Goal: Task Accomplishment & Management: Manage account settings

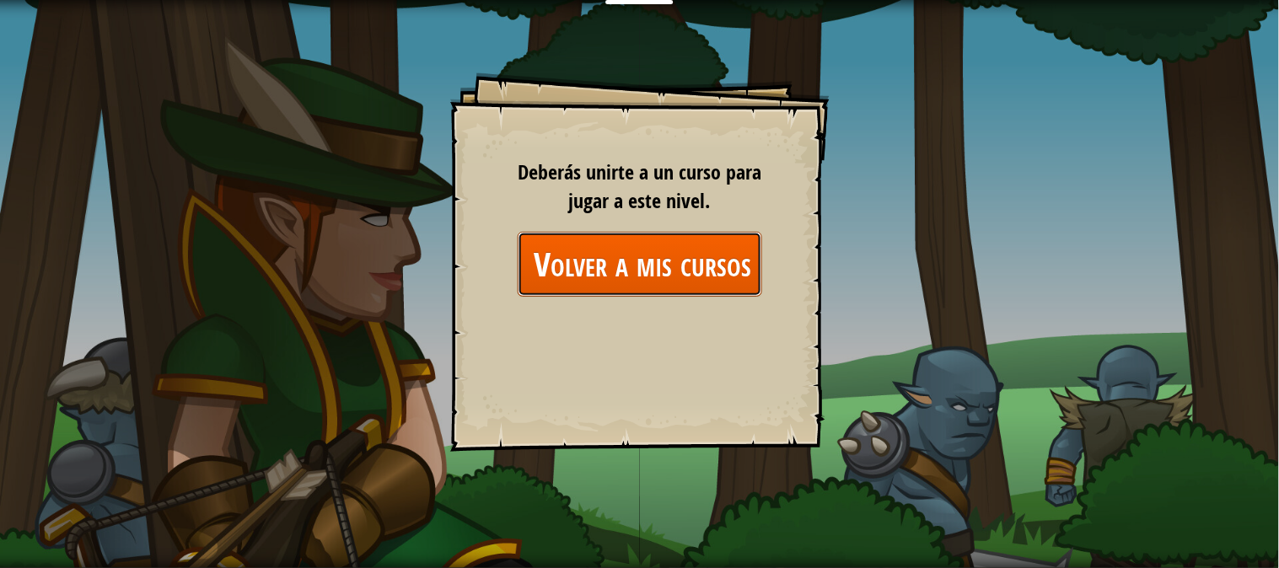
click at [625, 255] on link "Volver a mis cursos" at bounding box center [640, 264] width 245 height 65
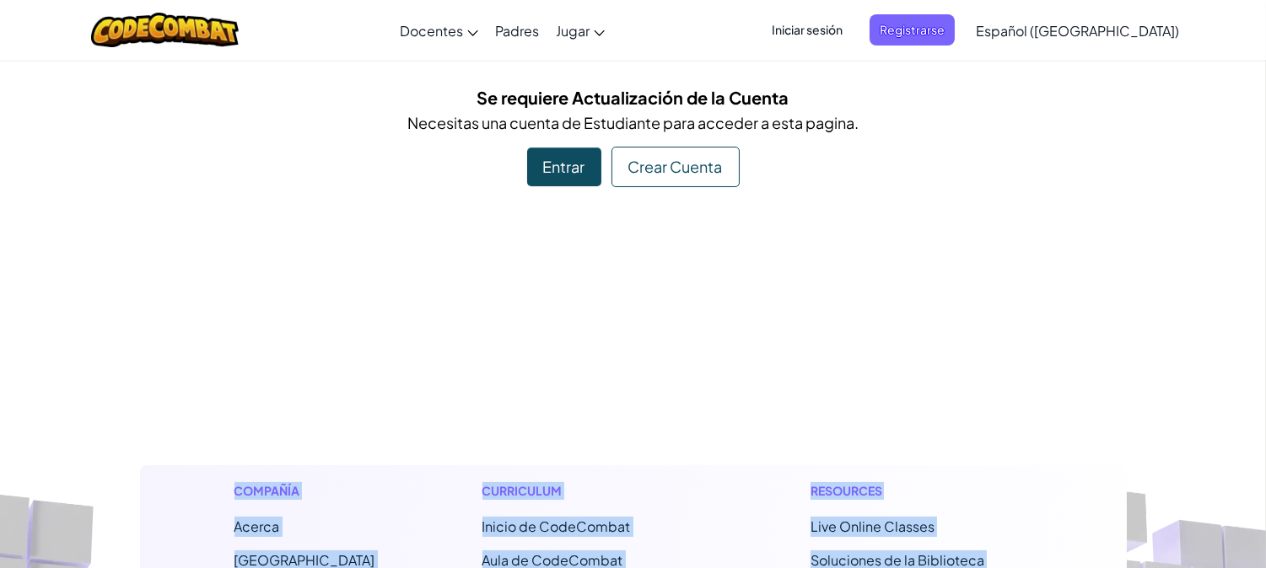
drag, startPoint x: 1262, startPoint y: 170, endPoint x: 1279, endPoint y: 310, distance: 141.0
click at [1266, 310] on html "[MEDICAL_DATA] la navigación Docentes Crear Cuenta Gratis Soluciones para Escue…" at bounding box center [633, 573] width 1266 height 1146
click at [555, 153] on div "Entrar" at bounding box center [564, 167] width 74 height 39
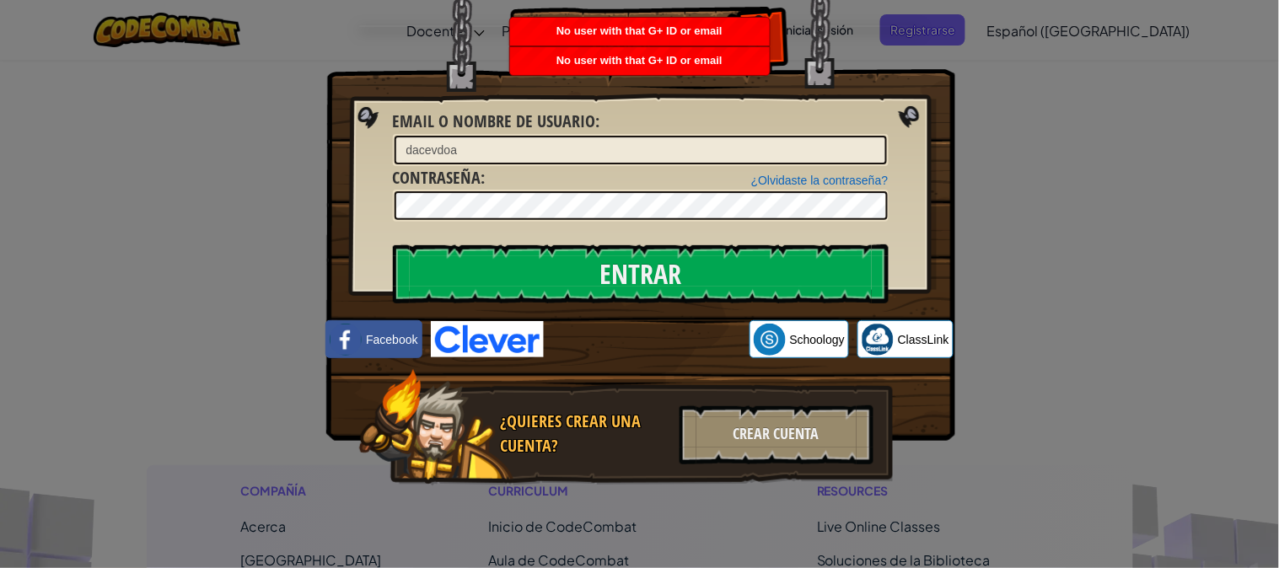
click at [757, 27] on div "No user with that G+ ID or email" at bounding box center [640, 32] width 260 height 28
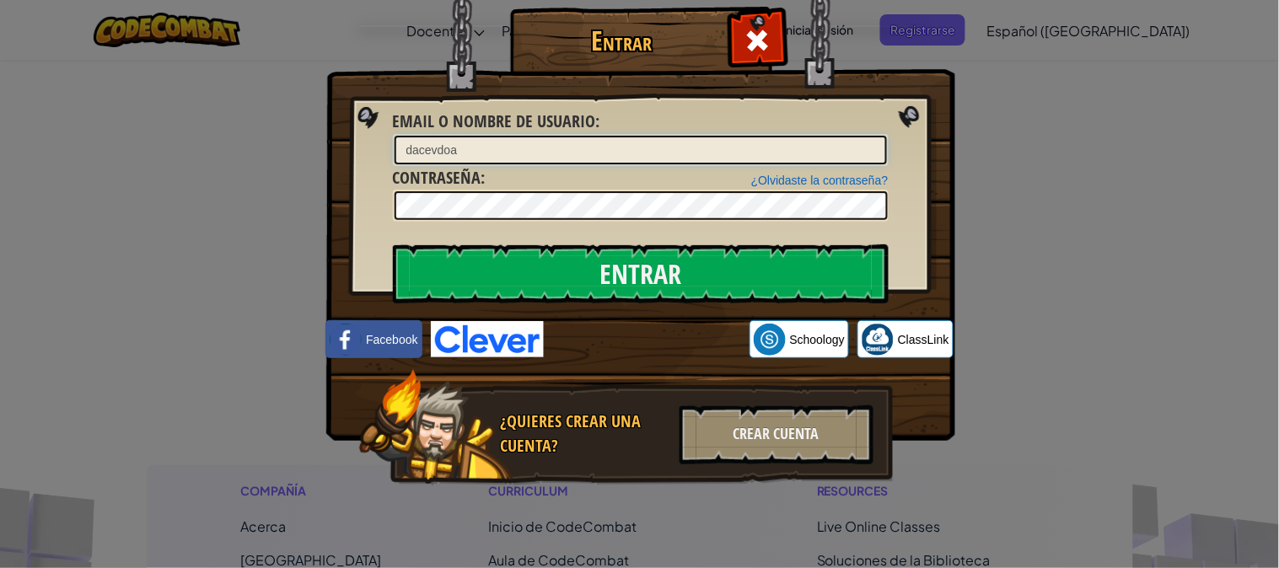
click at [491, 147] on input "dacevdoa" at bounding box center [641, 150] width 493 height 29
paste input "@"
type input "[EMAIL_ADDRESS][DOMAIN_NAME]"
click at [393, 245] on input "Entrar" at bounding box center [641, 274] width 496 height 59
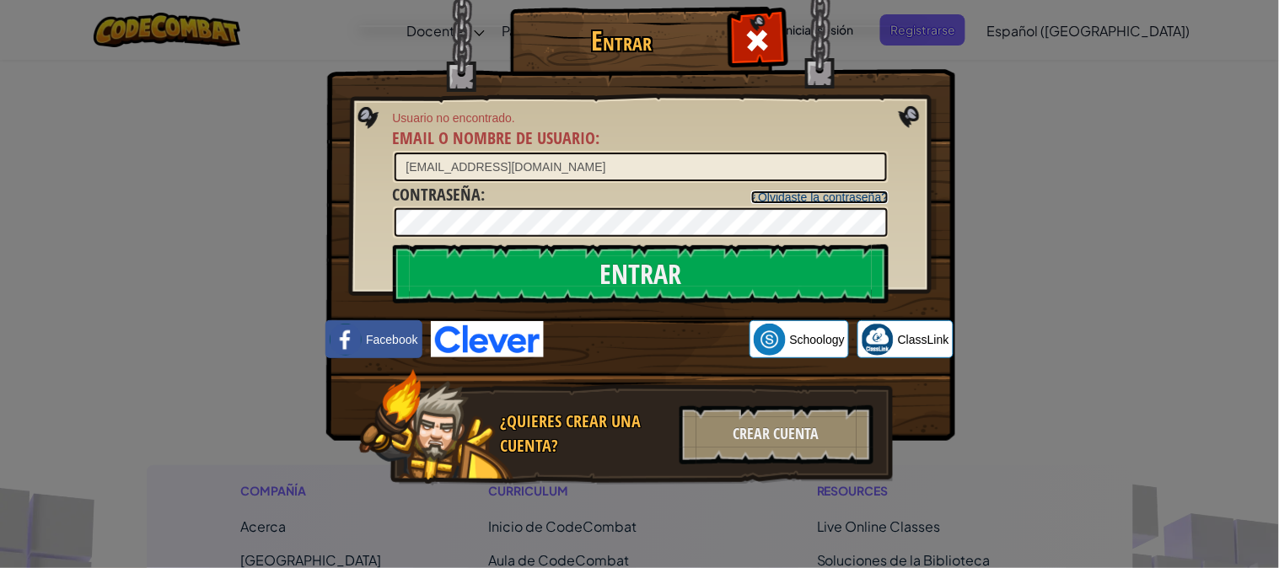
click at [774, 191] on link "¿Olvidaste la contraseña?" at bounding box center [819, 197] width 137 height 13
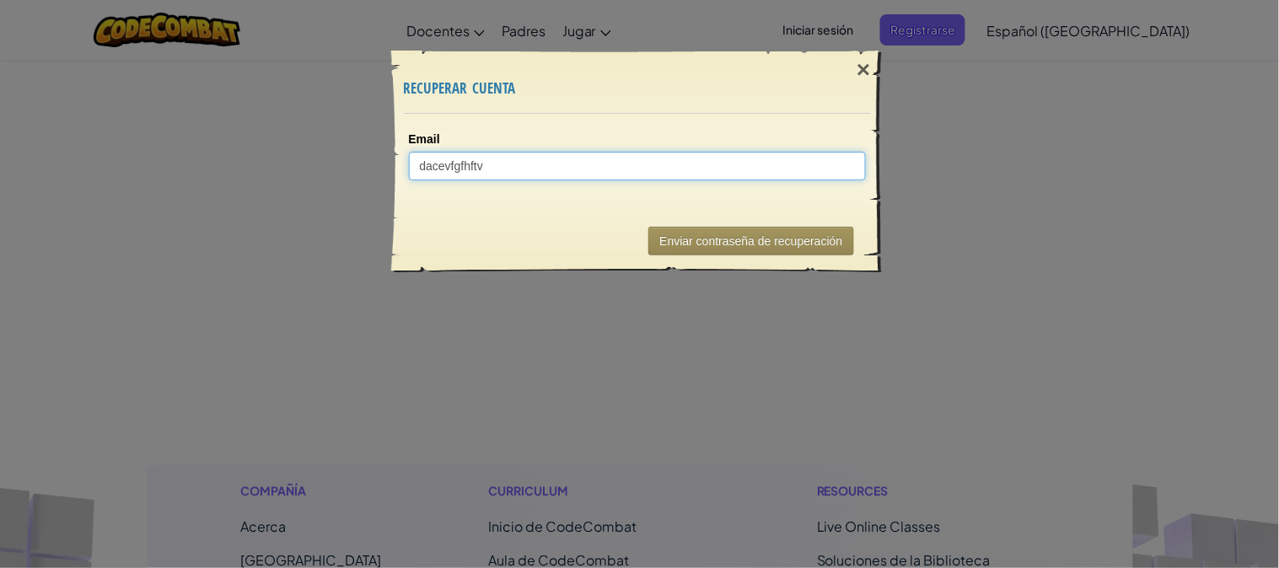
paste input "@"
type input "dacevfgfhftv@cadsdf2"
